Goal: Transaction & Acquisition: Purchase product/service

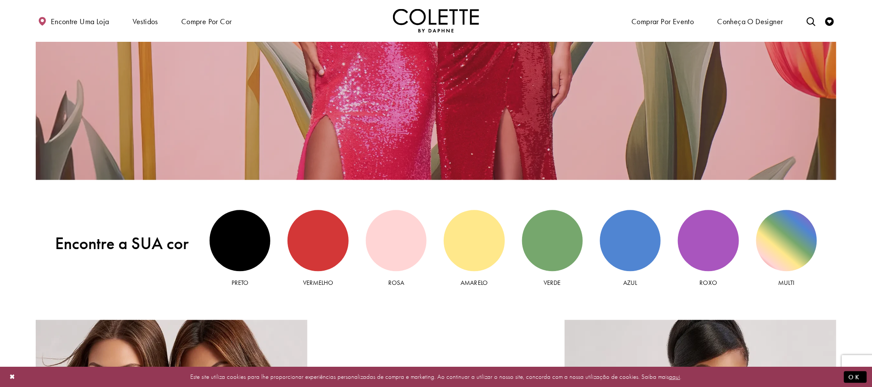
scroll to position [1033, 0]
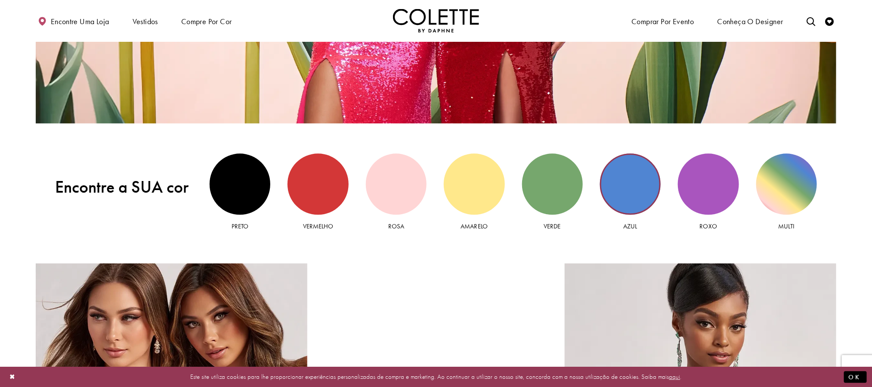
click at [618, 195] on div "Vista azul" at bounding box center [630, 183] width 61 height 61
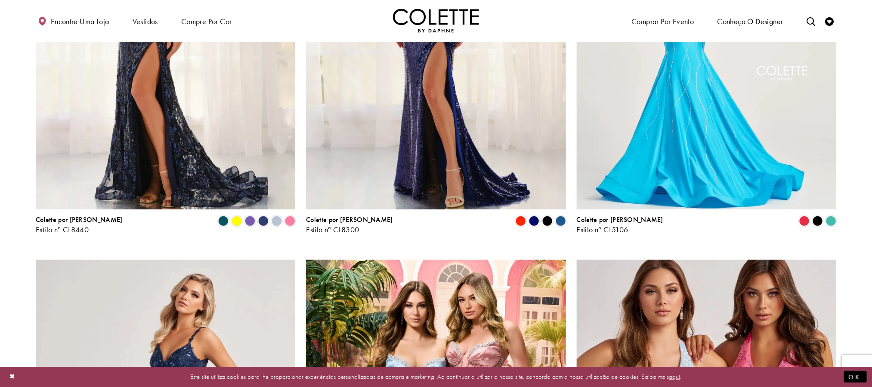
scroll to position [258, 0]
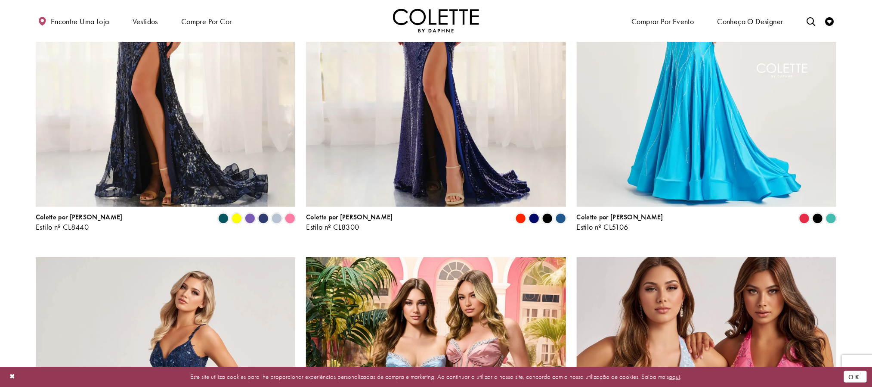
click at [854, 376] on font "OK" at bounding box center [855, 376] width 14 height 9
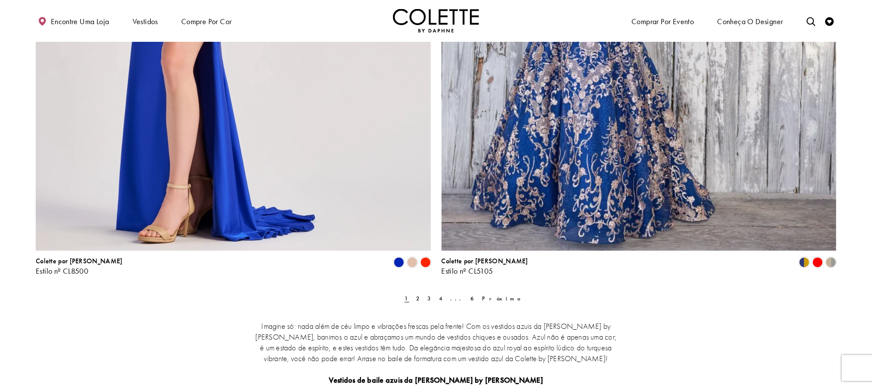
scroll to position [2324, 0]
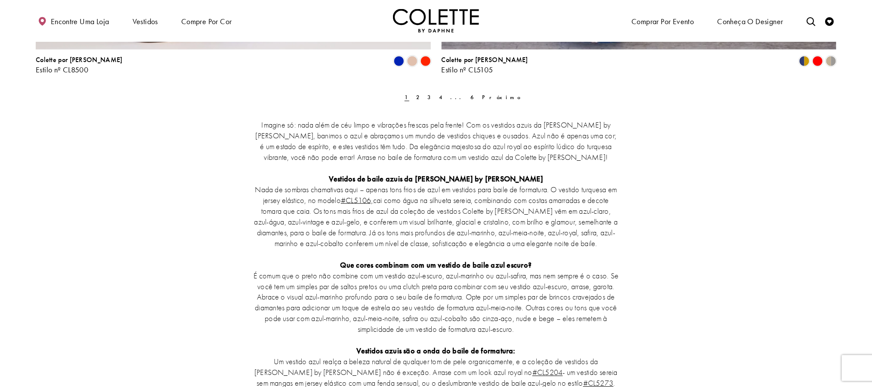
click at [414, 96] on ul "Anterior 1 2 3 4 ... 6 Próximo" at bounding box center [436, 97] width 371 height 12
click at [421, 96] on font "2" at bounding box center [418, 96] width 4 height 7
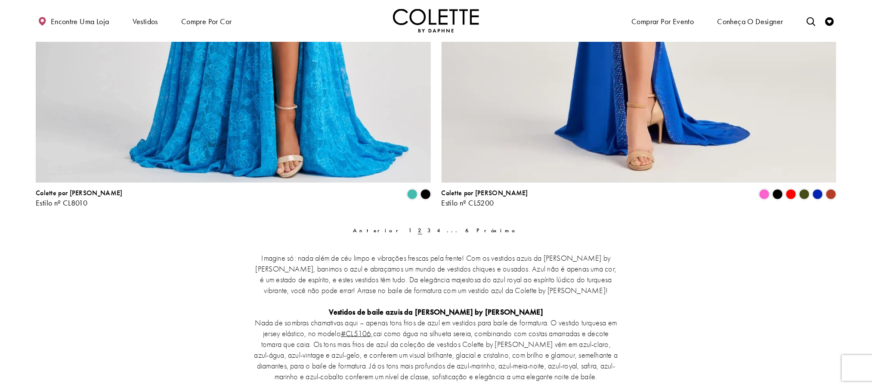
scroll to position [2195, 0]
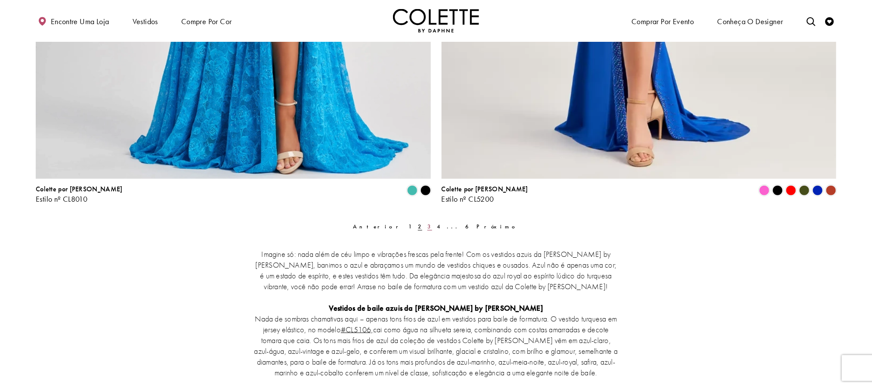
click at [431, 225] on font "3" at bounding box center [429, 226] width 4 height 7
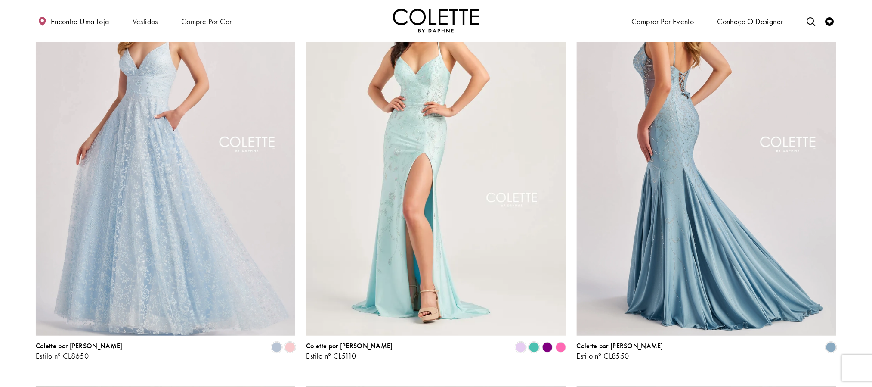
scroll to position [323, 0]
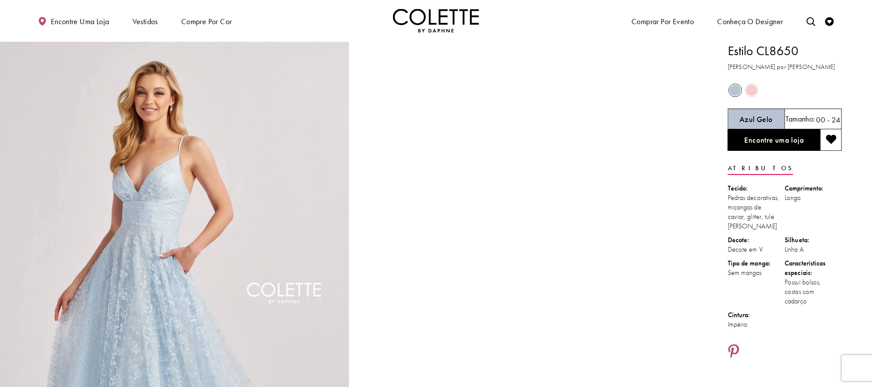
drag, startPoint x: 755, startPoint y: 53, endPoint x: 808, endPoint y: 54, distance: 53.0
click at [808, 54] on h1 "Estilo CL8650" at bounding box center [785, 51] width 114 height 18
copy font "CL8650"
